Goal: Communication & Community: Answer question/provide support

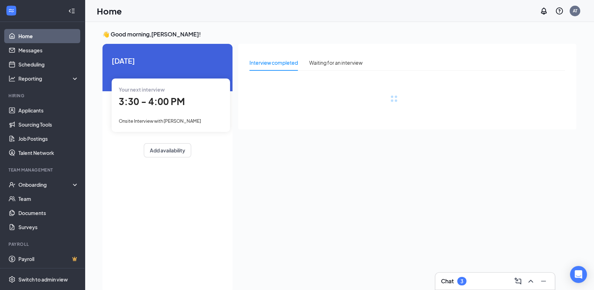
click at [490, 287] on div "Chat 3" at bounding box center [496, 281] width 120 height 17
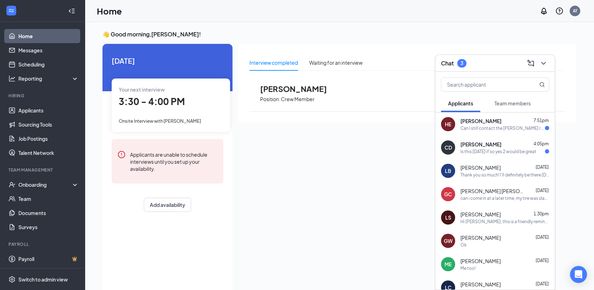
click at [515, 101] on span "Team members" at bounding box center [513, 103] width 36 height 6
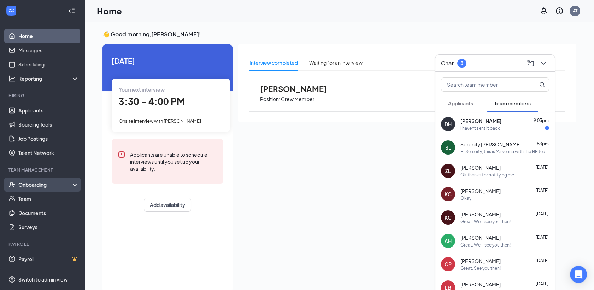
click at [56, 182] on div "Onboarding" at bounding box center [45, 184] width 54 height 7
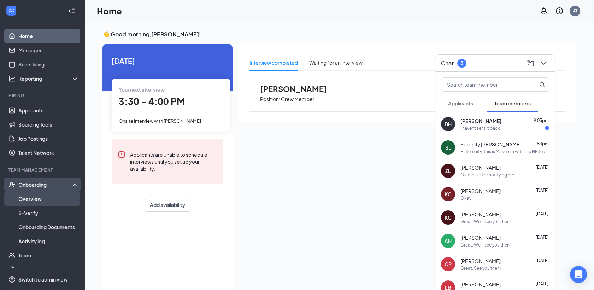
click at [59, 202] on link "Overview" at bounding box center [48, 199] width 60 height 14
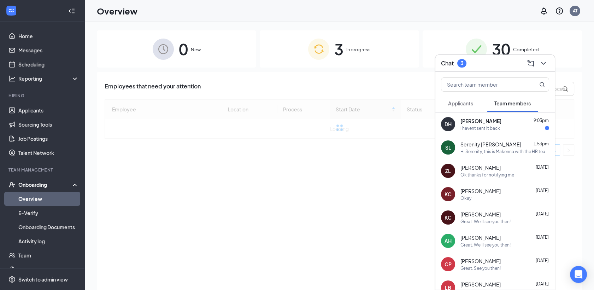
scroll to position [31, 0]
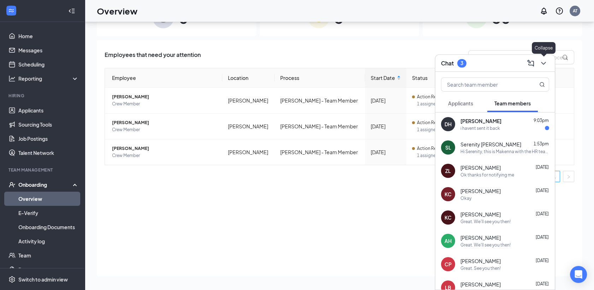
click at [541, 62] on icon "ChevronDown" at bounding box center [543, 63] width 5 height 3
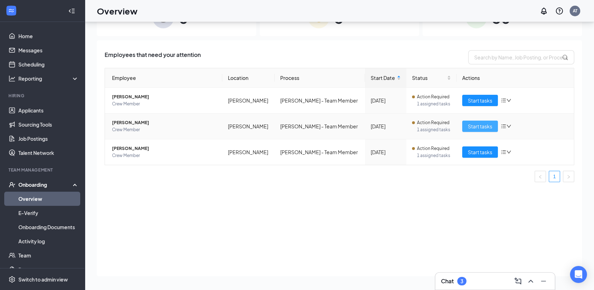
click at [477, 124] on span "Start tasks" at bounding box center [480, 126] width 24 height 8
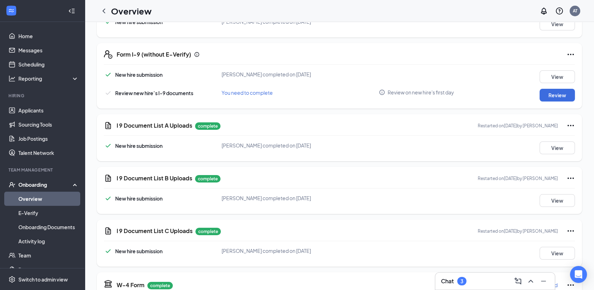
scroll to position [141, 0]
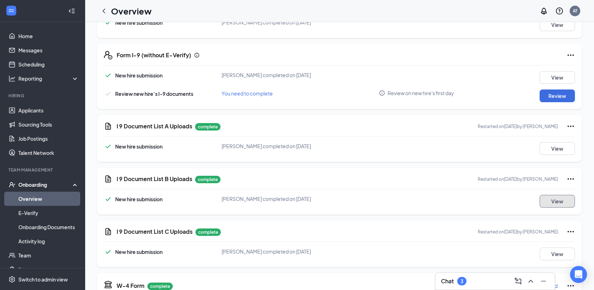
click at [559, 204] on button "View" at bounding box center [557, 201] width 35 height 13
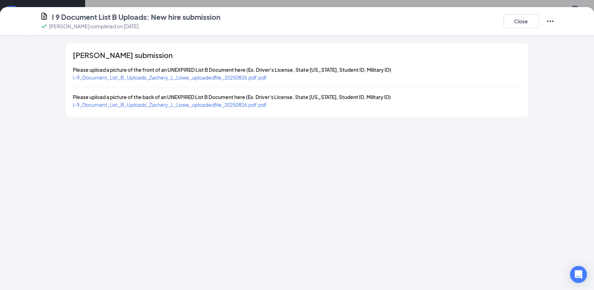
click at [255, 75] on span "I-9_Document_List_B_Uploads_Zachery_L_Lowe_uploadedfile_20250826.pdf.pdf" at bounding box center [170, 77] width 194 height 6
click at [246, 105] on span "I-9_Document_List_B_Uploads_Zachery_L_Lowe_uploadedfile_20250826.pdf.pdf" at bounding box center [170, 104] width 194 height 6
click at [515, 23] on button "Close" at bounding box center [521, 21] width 35 height 14
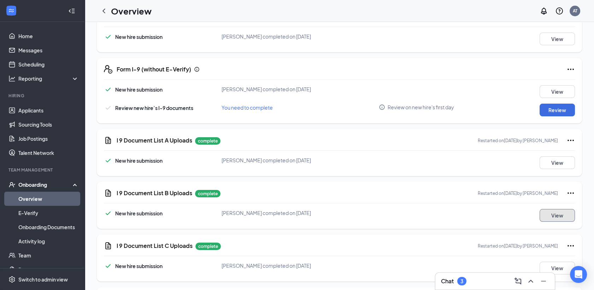
scroll to position [175, 0]
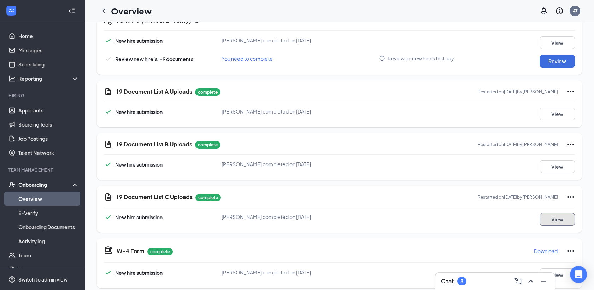
click at [552, 217] on button "View" at bounding box center [557, 219] width 35 height 13
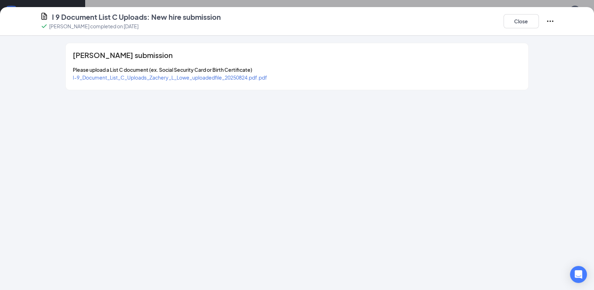
click at [232, 80] on div "I-9_Document_List_C_Uploads_Zachery_L_Lowe_uploadedfile_20250824.pdf.pdf" at bounding box center [170, 78] width 194 height 8
click at [234, 80] on span "I-9_Document_List_C_Uploads_Zachery_L_Lowe_uploadedfile_20250824.pdf.pdf" at bounding box center [170, 77] width 194 height 6
click at [517, 25] on button "Close" at bounding box center [521, 21] width 35 height 14
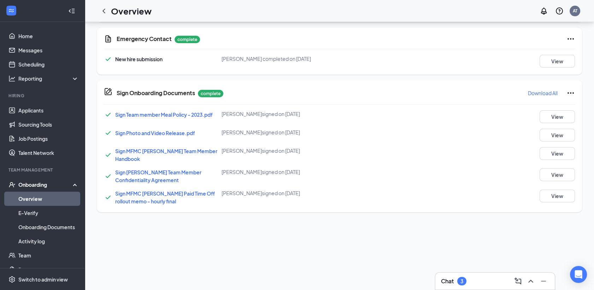
scroll to position [489, 0]
click at [481, 280] on div "Chat 3" at bounding box center [495, 280] width 108 height 11
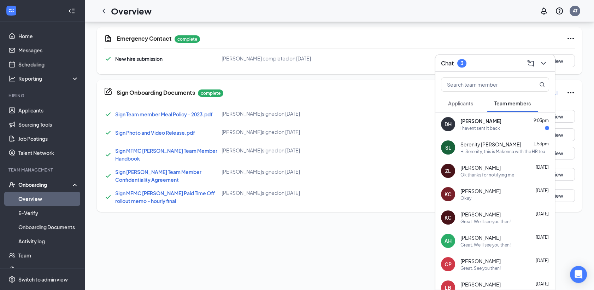
click at [481, 172] on div "Ok thanks for notifying me" at bounding box center [488, 175] width 54 height 6
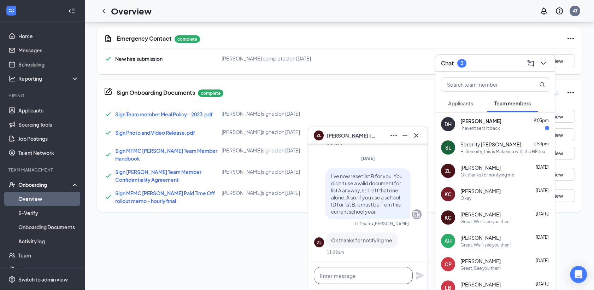
click at [365, 276] on textarea at bounding box center [363, 275] width 99 height 17
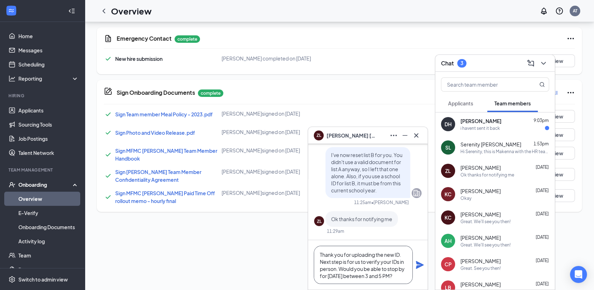
type textarea "Thank you for uploading the new ID. Next step is for us to verify your IDs in p…"
click at [422, 264] on icon "Plane" at bounding box center [420, 265] width 8 height 8
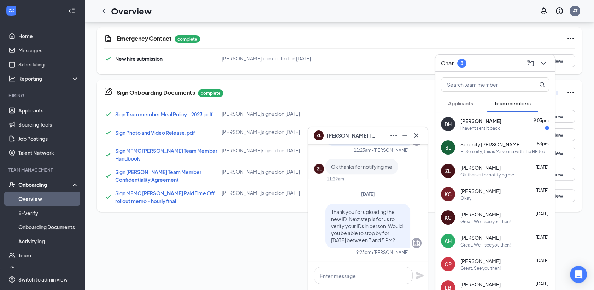
click at [58, 199] on link "Overview" at bounding box center [48, 199] width 60 height 14
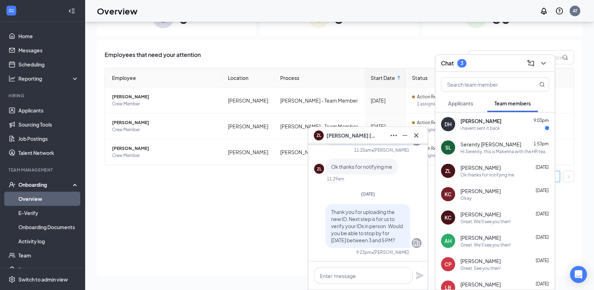
click at [513, 119] on div "[PERSON_NAME] 9:03pm" at bounding box center [505, 120] width 89 height 7
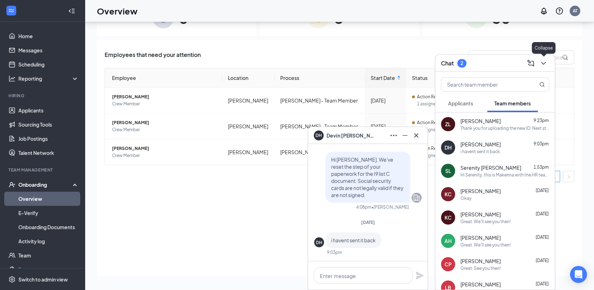
click at [547, 62] on icon "ChevronDown" at bounding box center [544, 63] width 8 height 8
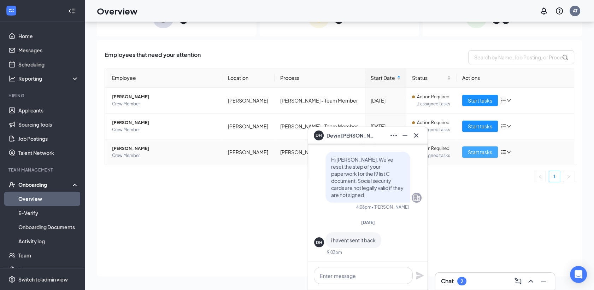
click at [486, 148] on span "Start tasks" at bounding box center [480, 152] width 24 height 8
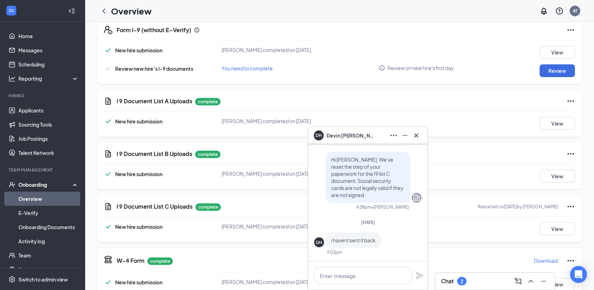
scroll to position [175, 0]
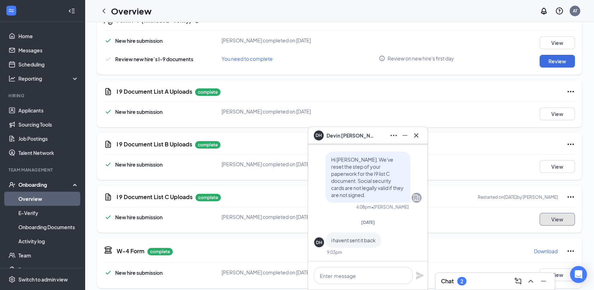
click at [562, 219] on button "View" at bounding box center [557, 219] width 35 height 13
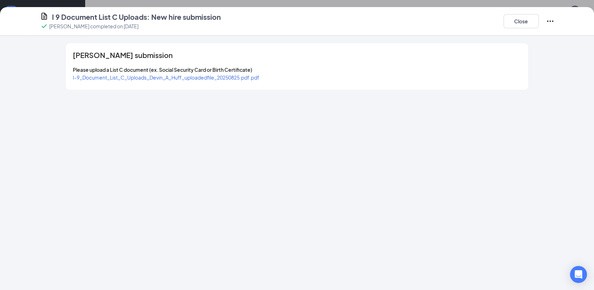
click at [247, 75] on span "I-9_Document_List_C_Uploads_Devin_A_Huff_uploadedfile_20250825.pdf.pdf" at bounding box center [166, 77] width 187 height 6
click at [521, 29] on div "Close" at bounding box center [529, 21] width 51 height 18
click at [520, 28] on div "Close" at bounding box center [529, 21] width 51 height 18
click at [514, 21] on button "Close" at bounding box center [521, 21] width 35 height 14
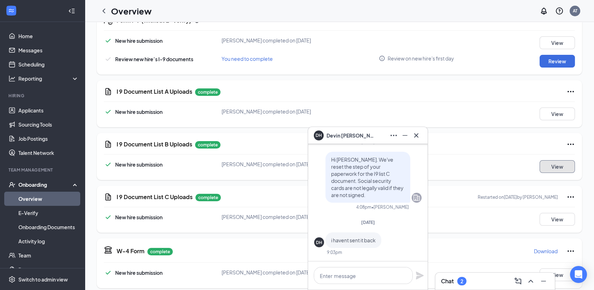
click at [553, 171] on button "View" at bounding box center [557, 166] width 35 height 13
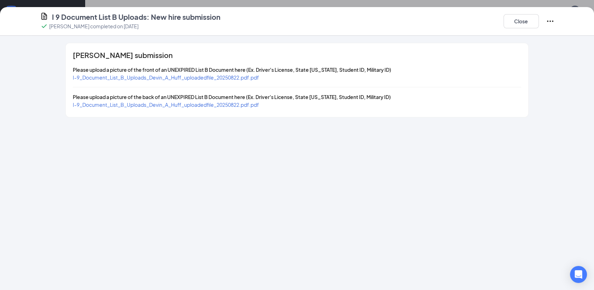
click at [249, 78] on span "I-9_Document_List_B_Uploads_Devin_A_Huff_uploadedfile_20250822.pdf.pdf" at bounding box center [166, 77] width 186 height 6
click at [514, 19] on button "Close" at bounding box center [521, 21] width 35 height 14
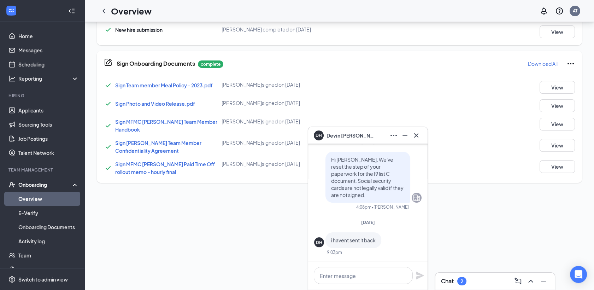
scroll to position [0, 0]
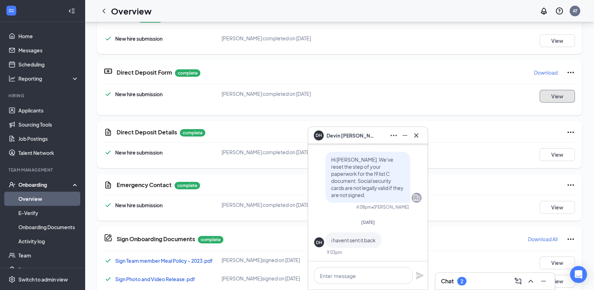
click at [553, 98] on button "View" at bounding box center [557, 96] width 35 height 13
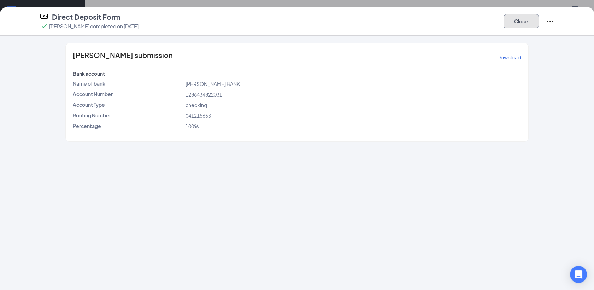
click at [520, 19] on button "Close" at bounding box center [521, 21] width 35 height 14
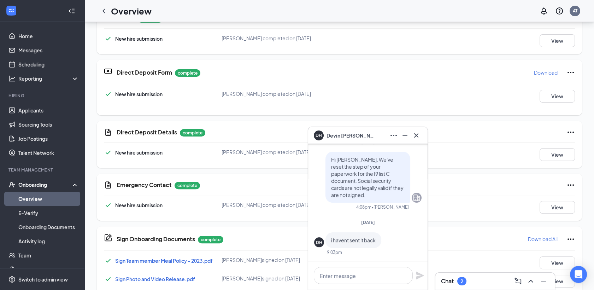
click at [487, 275] on div "Chat 2" at bounding box center [496, 281] width 120 height 17
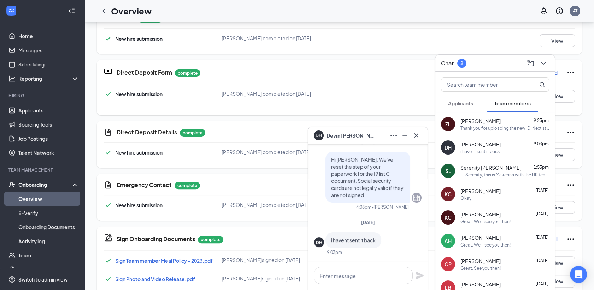
click at [491, 121] on span "[PERSON_NAME]" at bounding box center [481, 120] width 40 height 7
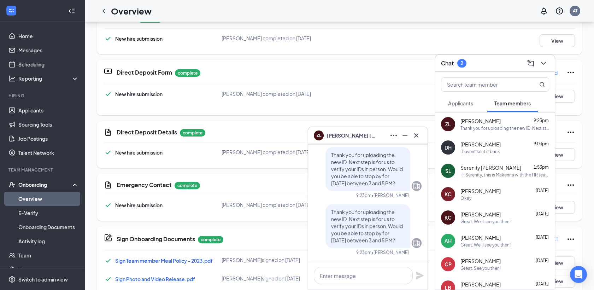
drag, startPoint x: 393, startPoint y: 240, endPoint x: 344, endPoint y: 221, distance: 53.1
click at [344, 221] on p "Thank you for uploading the new ID. Next step is for us to verify your IDs in p…" at bounding box center [368, 225] width 74 height 35
copy span "Next step is for us to verify your IDs in person. Would you be able to stop by …"
click at [495, 150] on div "i havent sent it back" at bounding box center [481, 151] width 40 height 6
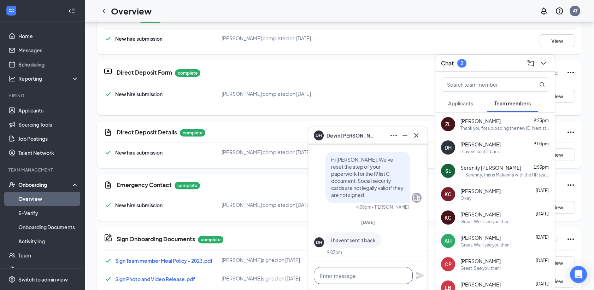
click at [374, 276] on textarea at bounding box center [363, 275] width 99 height 17
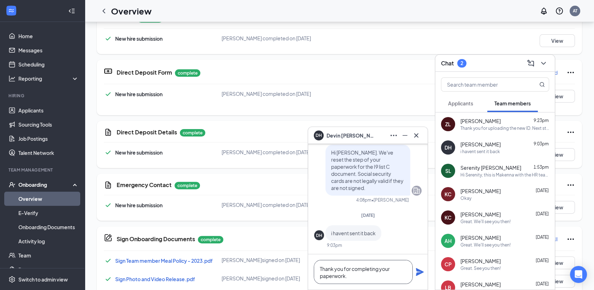
paste textarea "Next step is for us to verify your IDs in person. Would you be able to stop by …"
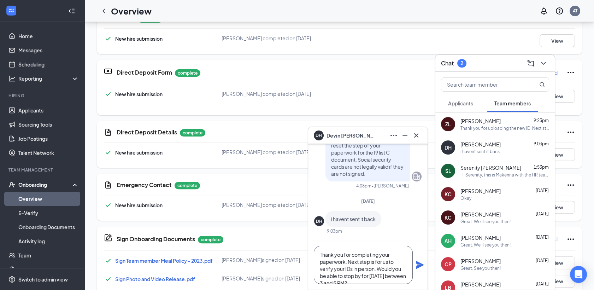
scroll to position [7, 0]
type textarea "Thank you for completing your paperwork. Next step is for us to verify your IDs…"
click at [421, 264] on icon "Plane" at bounding box center [420, 265] width 8 height 8
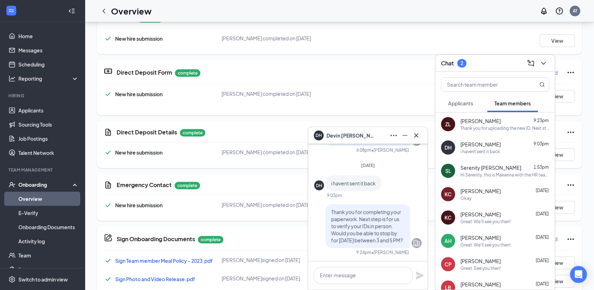
scroll to position [0, 0]
click at [418, 136] on icon "Cross" at bounding box center [416, 135] width 4 height 4
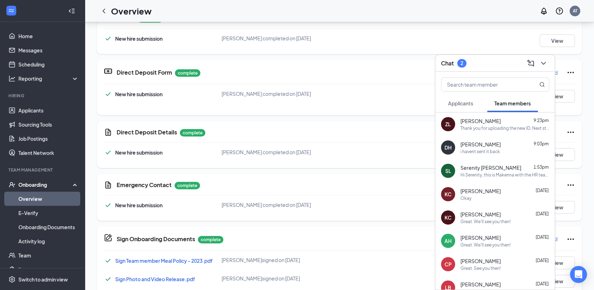
click at [464, 105] on span "Applicants" at bounding box center [460, 103] width 25 height 6
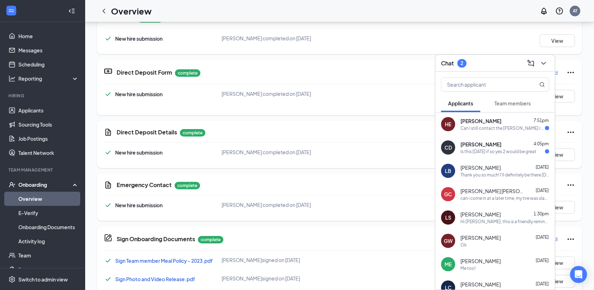
click at [482, 126] on div "Can I still contact the [PERSON_NAME] recruitment through this number" at bounding box center [503, 128] width 85 height 6
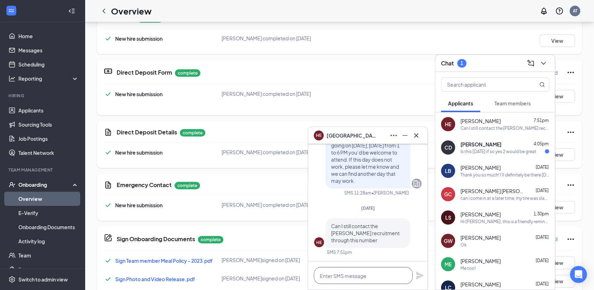
click at [374, 283] on textarea at bounding box center [363, 275] width 99 height 17
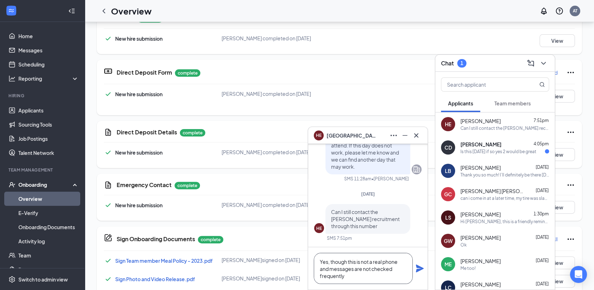
click at [398, 272] on textarea "Yes, though this is not a real phone and messages are not checked frequently" at bounding box center [363, 268] width 99 height 31
click at [365, 279] on textarea "Yes, though this is not a real phone and messages are not checked very frequent…" at bounding box center [363, 268] width 99 height 31
click at [399, 262] on textarea "Yes, though this is not a real phone and messages are not checked very frequent…" at bounding box center [363, 268] width 99 height 31
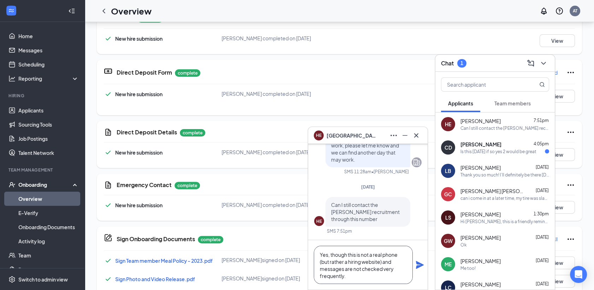
type textarea "Yes, though this is not a real phone (but rather a hiring website) and messages…"
click at [419, 264] on icon "Plane" at bounding box center [420, 265] width 8 height 8
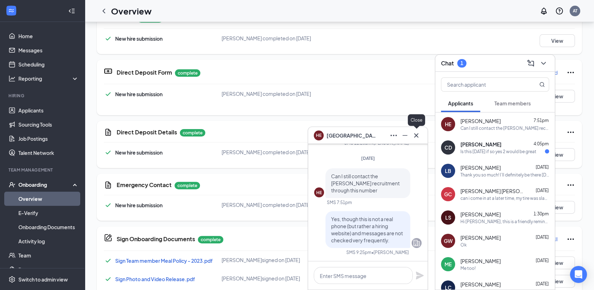
click at [417, 138] on icon "Cross" at bounding box center [416, 135] width 8 height 8
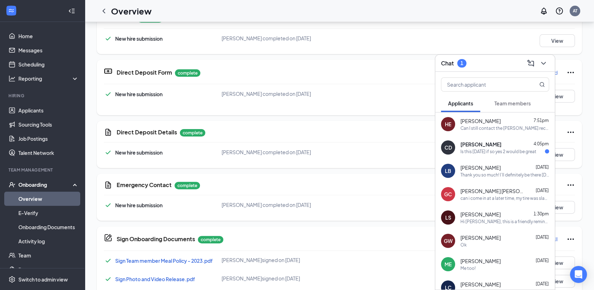
click at [483, 146] on span "[PERSON_NAME]" at bounding box center [481, 144] width 41 height 7
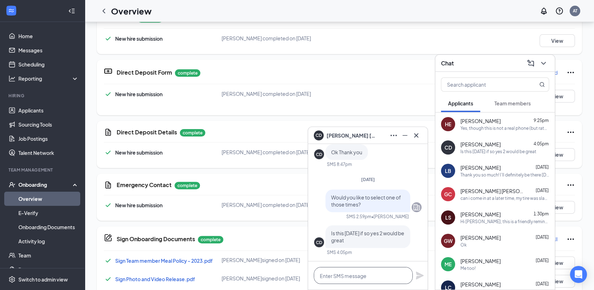
click at [375, 273] on textarea at bounding box center [363, 275] width 99 height 17
click at [33, 114] on link "Applicants" at bounding box center [48, 110] width 60 height 14
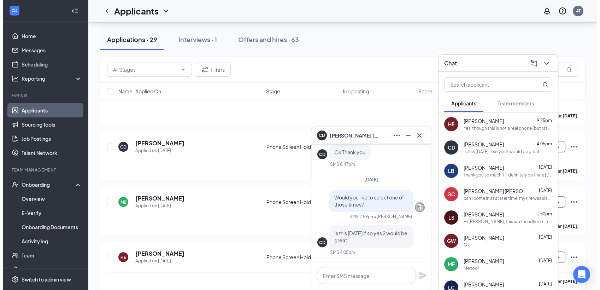
scroll to position [431, 0]
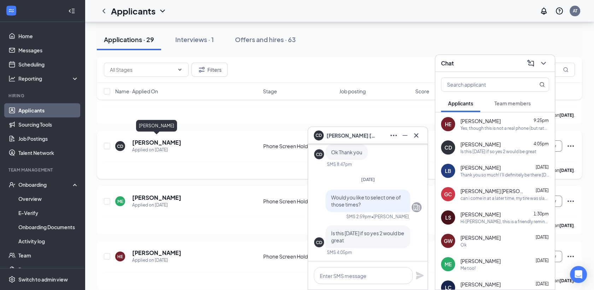
click at [170, 140] on h5 "[PERSON_NAME]" at bounding box center [156, 143] width 49 height 8
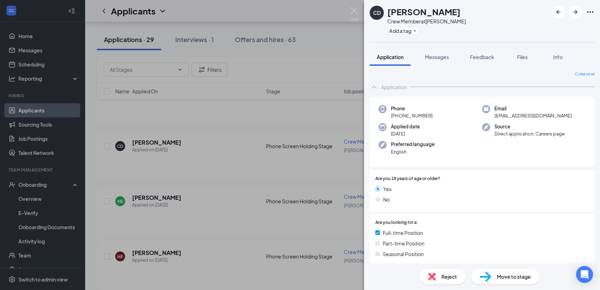
click at [508, 274] on span "Move to stage" at bounding box center [514, 277] width 34 height 8
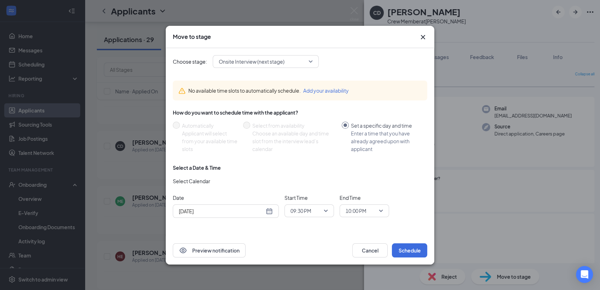
click at [238, 217] on div "[DATE]" at bounding box center [226, 210] width 106 height 13
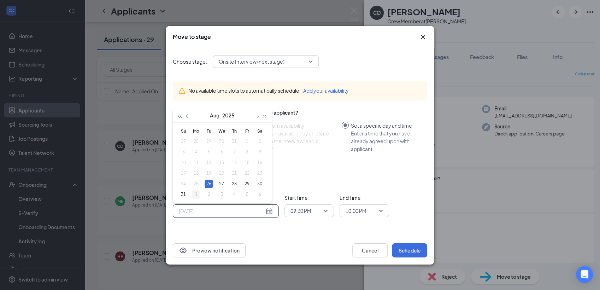
type input "[DATE]"
click at [195, 194] on div "1" at bounding box center [196, 194] width 8 height 8
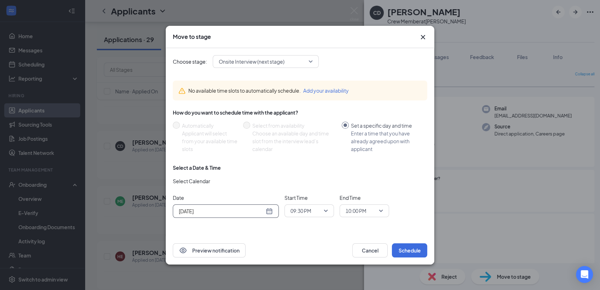
click at [310, 209] on span "09:30 PM" at bounding box center [301, 210] width 21 height 11
click at [300, 134] on span "02:00 PM" at bounding box center [300, 134] width 21 height 8
click at [370, 203] on div "End Time 10:00 PM" at bounding box center [364, 205] width 49 height 23
click at [371, 211] on span "10:00 PM" at bounding box center [361, 210] width 31 height 11
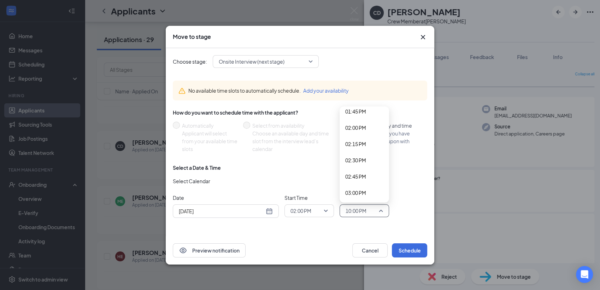
scroll to position [900, 0]
click at [357, 157] on span "02:30 PM" at bounding box center [355, 161] width 21 height 8
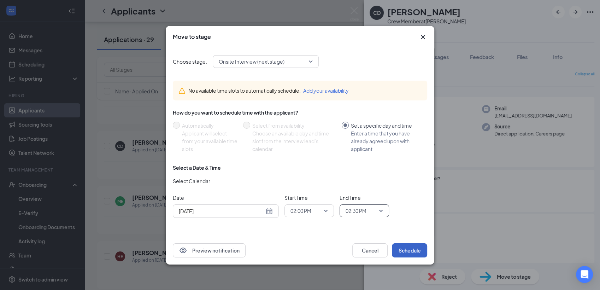
click at [406, 245] on button "Schedule" at bounding box center [409, 250] width 35 height 14
